Goal: Information Seeking & Learning: Find specific fact

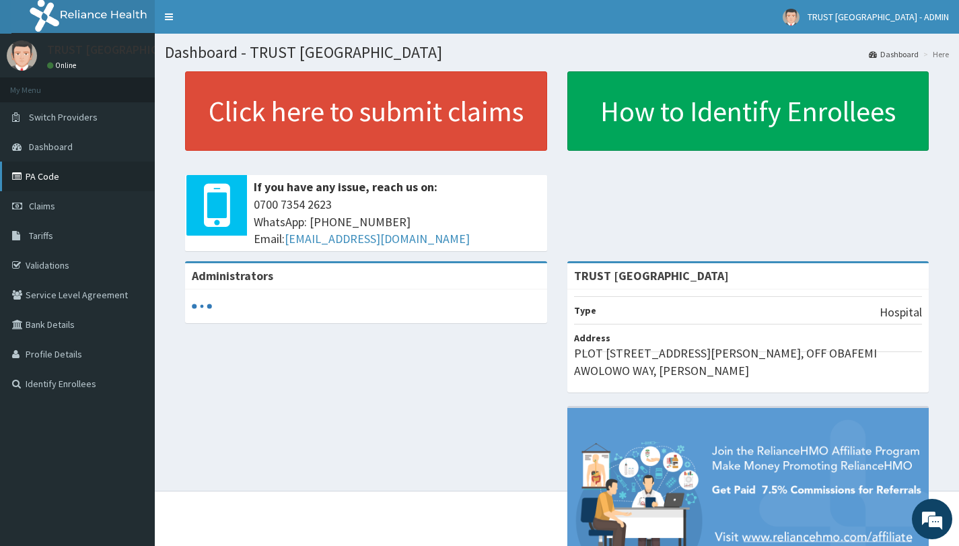
click at [79, 179] on link "PA Code" at bounding box center [77, 177] width 155 height 30
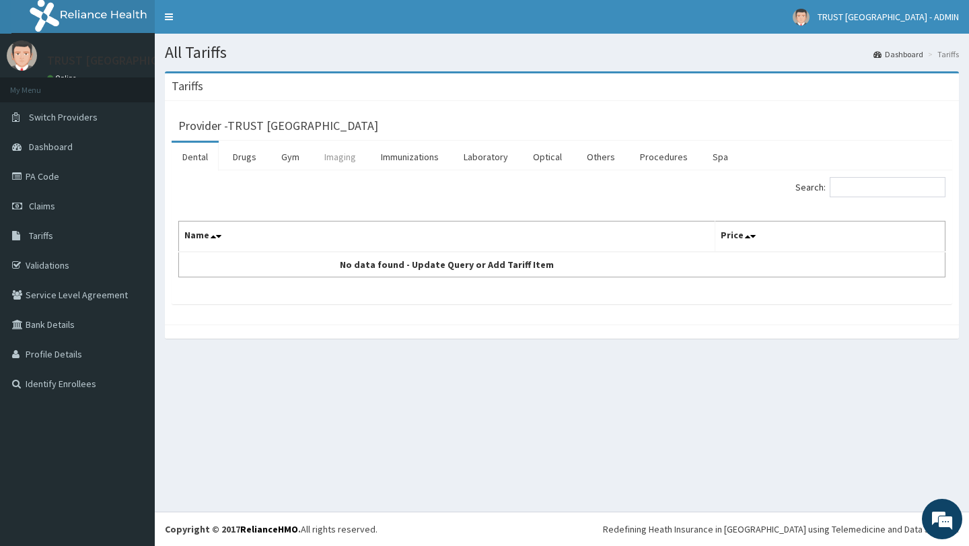
click at [333, 160] on link "Imaging" at bounding box center [340, 157] width 53 height 28
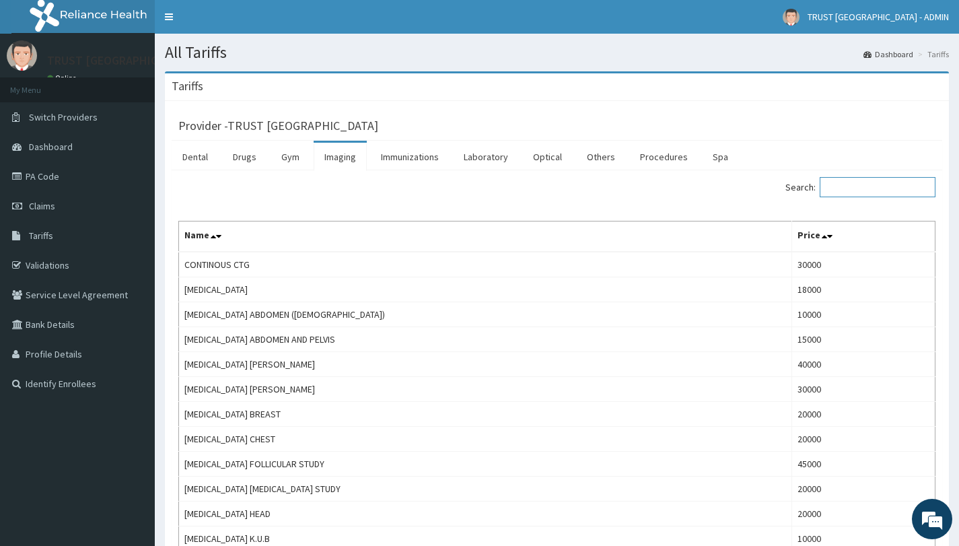
click at [863, 191] on input "Search:" at bounding box center [878, 187] width 116 height 20
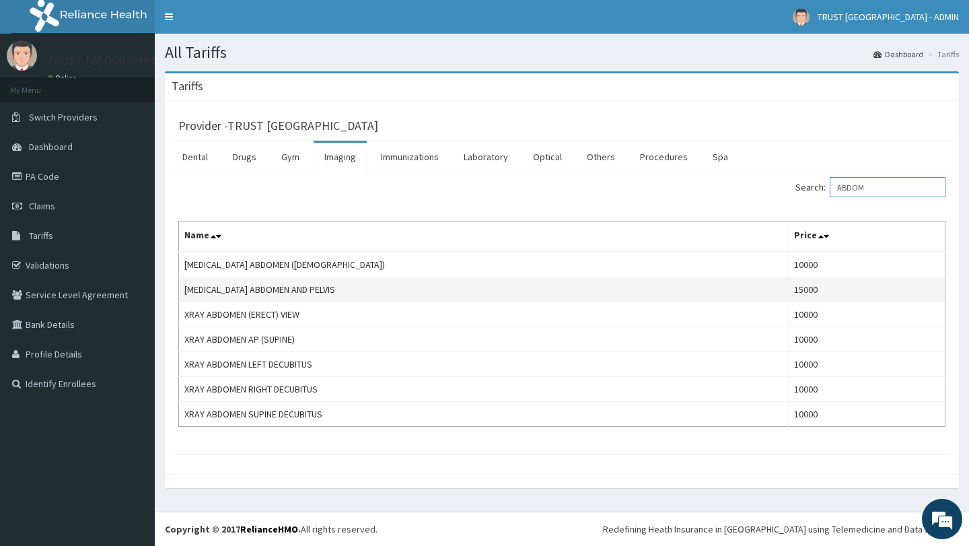
type input "ABDOM"
copy td "SONOGRAPHY ABDOMEN AND PELVIS"
drag, startPoint x: 336, startPoint y: 283, endPoint x: 180, endPoint y: 288, distance: 156.2
click at [180, 288] on td "SONOGRAPHY ABDOMEN AND PELVIS" at bounding box center [484, 289] width 610 height 25
